Goal: Navigation & Orientation: Understand site structure

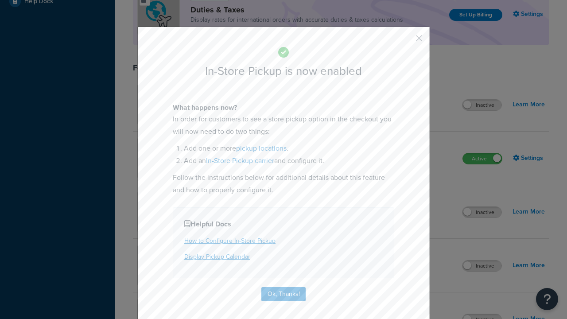
click at [406, 41] on button "button" at bounding box center [406, 41] width 2 height 2
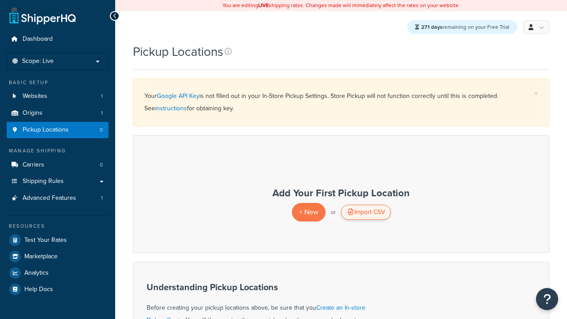
click at [365, 213] on div "Import CSV" at bounding box center [366, 212] width 50 height 15
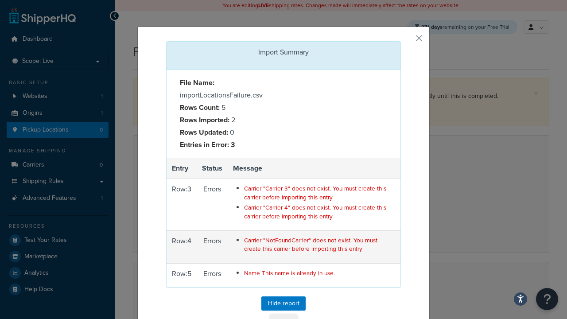
click at [283, 314] on button "Close" at bounding box center [283, 321] width 27 height 15
